Goal: Find specific page/section: Find specific page/section

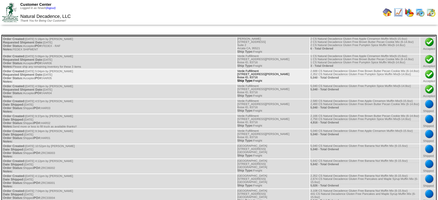
scroll to position [5, 0]
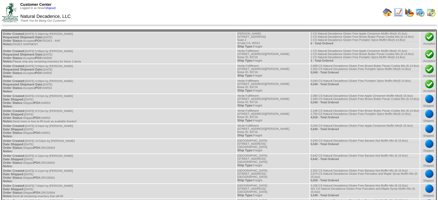
click at [385, 13] on img at bounding box center [387, 12] width 9 height 9
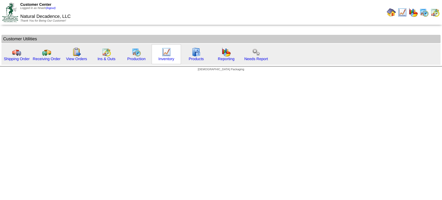
click at [165, 54] on img at bounding box center [166, 52] width 9 height 9
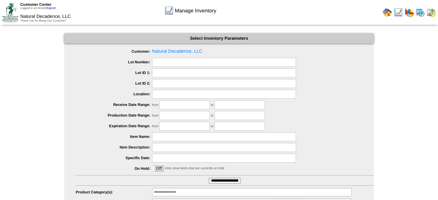
scroll to position [28, 0]
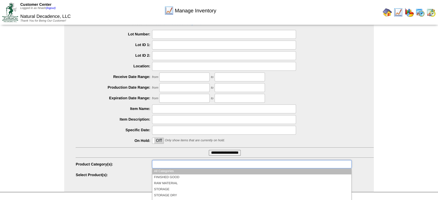
click at [192, 165] on ul at bounding box center [252, 164] width 200 height 8
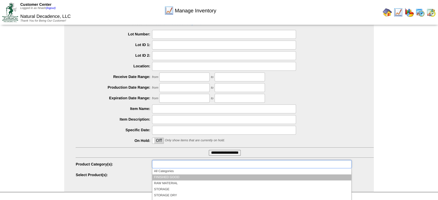
click at [169, 177] on li "FINISHED GOOD" at bounding box center [251, 178] width 199 height 6
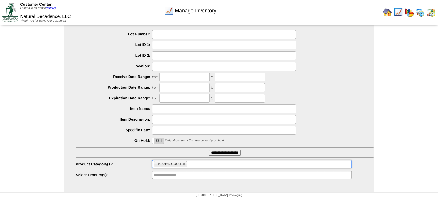
scroll to position [65, 0]
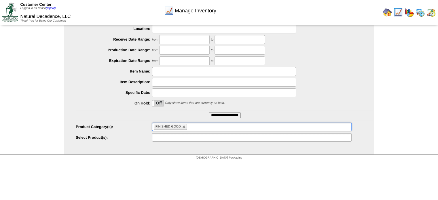
click at [178, 136] on input "text" at bounding box center [172, 137] width 37 height 7
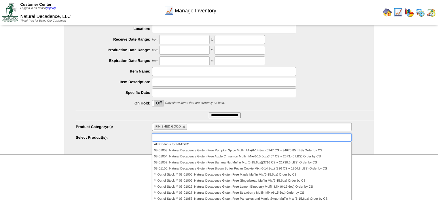
click at [369, 108] on div "On Off Only show items that are currently on hold." at bounding box center [225, 103] width 298 height 9
type input "**********"
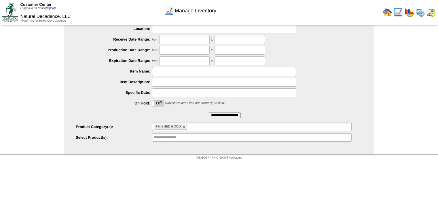
click at [432, 12] on img at bounding box center [431, 12] width 9 height 9
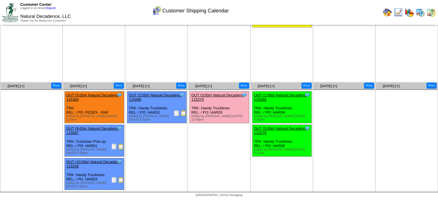
scroll to position [51, 0]
